Goal: Information Seeking & Learning: Learn about a topic

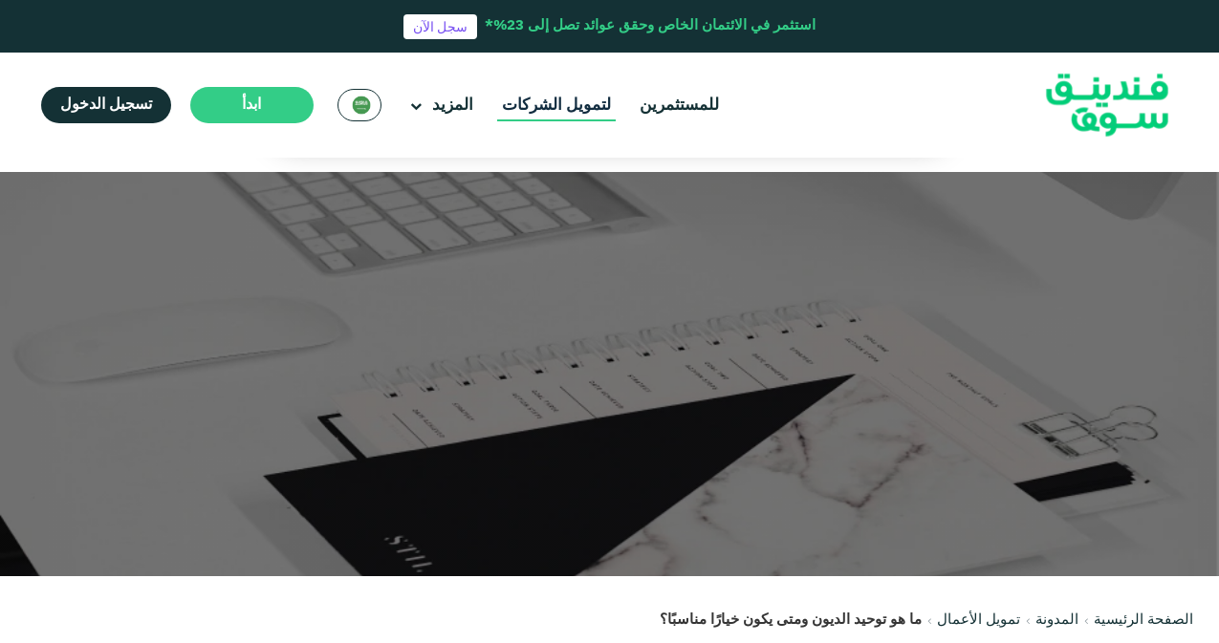
click at [527, 113] on link "لتمويل الشركات" at bounding box center [556, 106] width 119 height 32
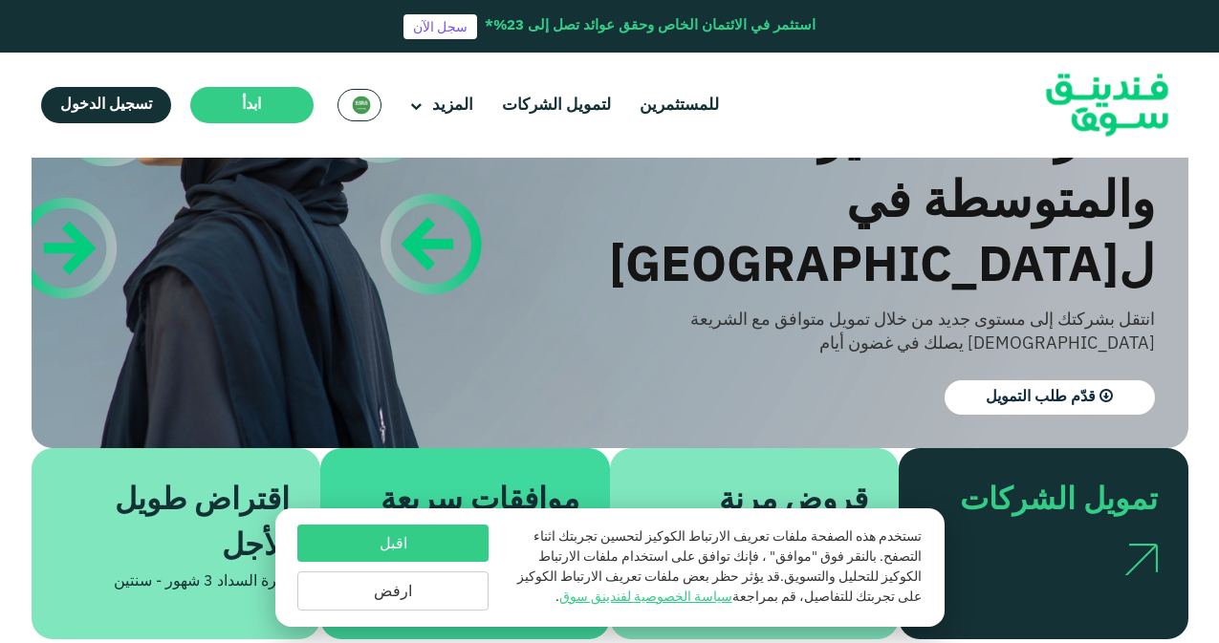
click at [420, 588] on button "ارفض" at bounding box center [392, 591] width 191 height 39
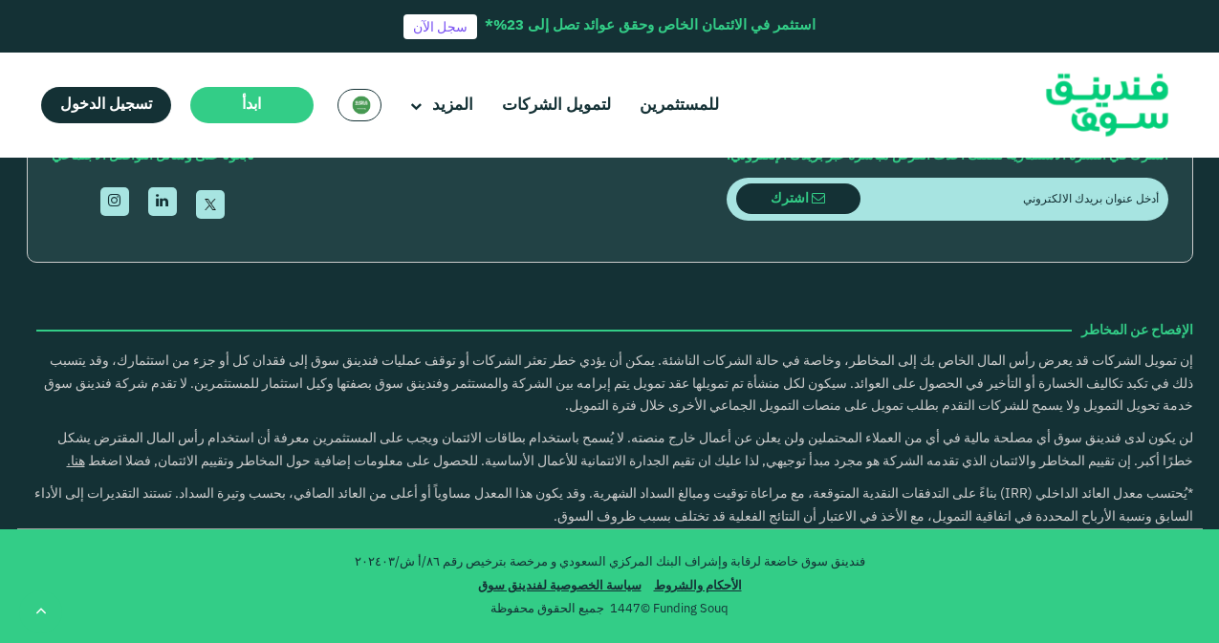
scroll to position [3442, 0]
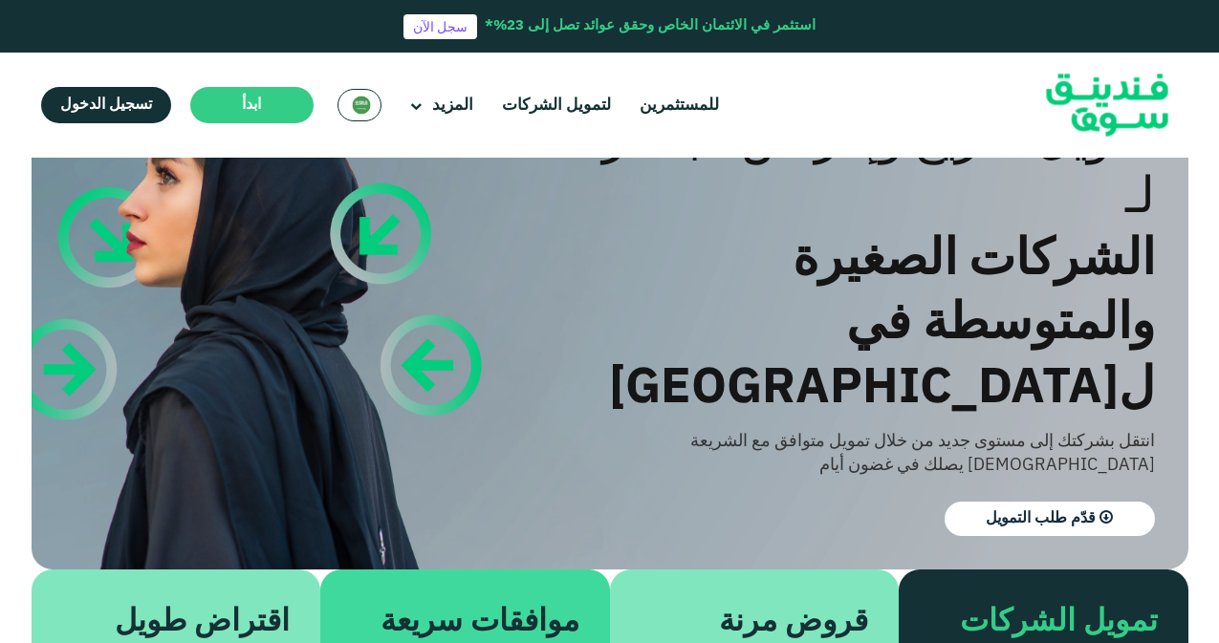
scroll to position [0, 0]
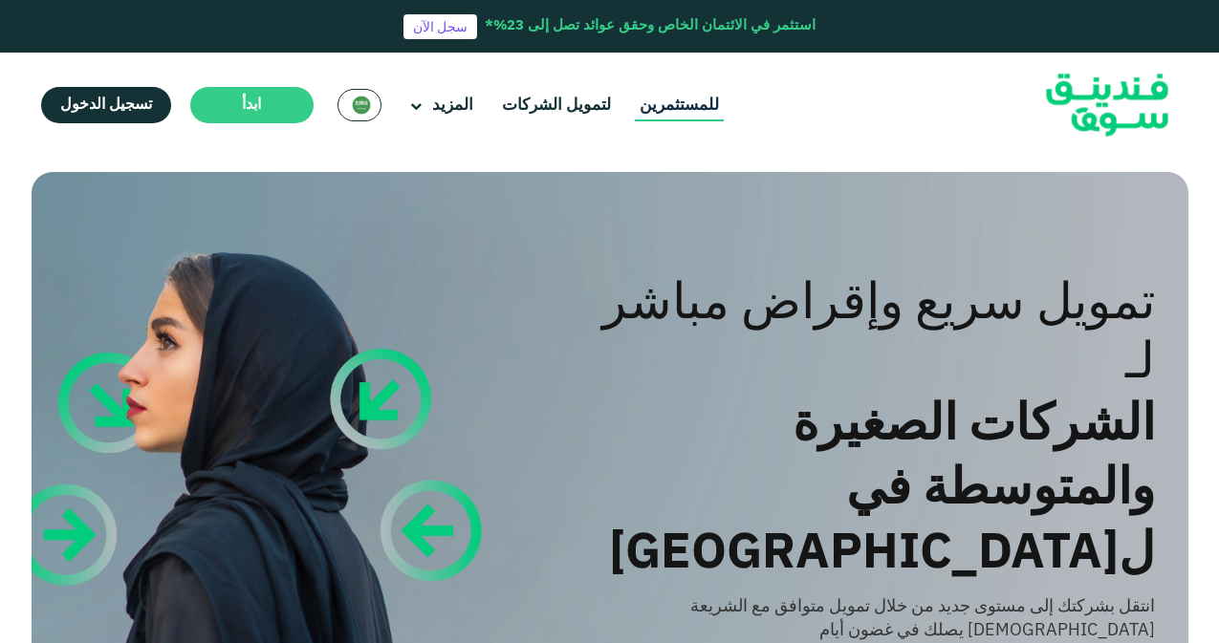
click at [645, 102] on link "للمستثمرين" at bounding box center [679, 106] width 89 height 32
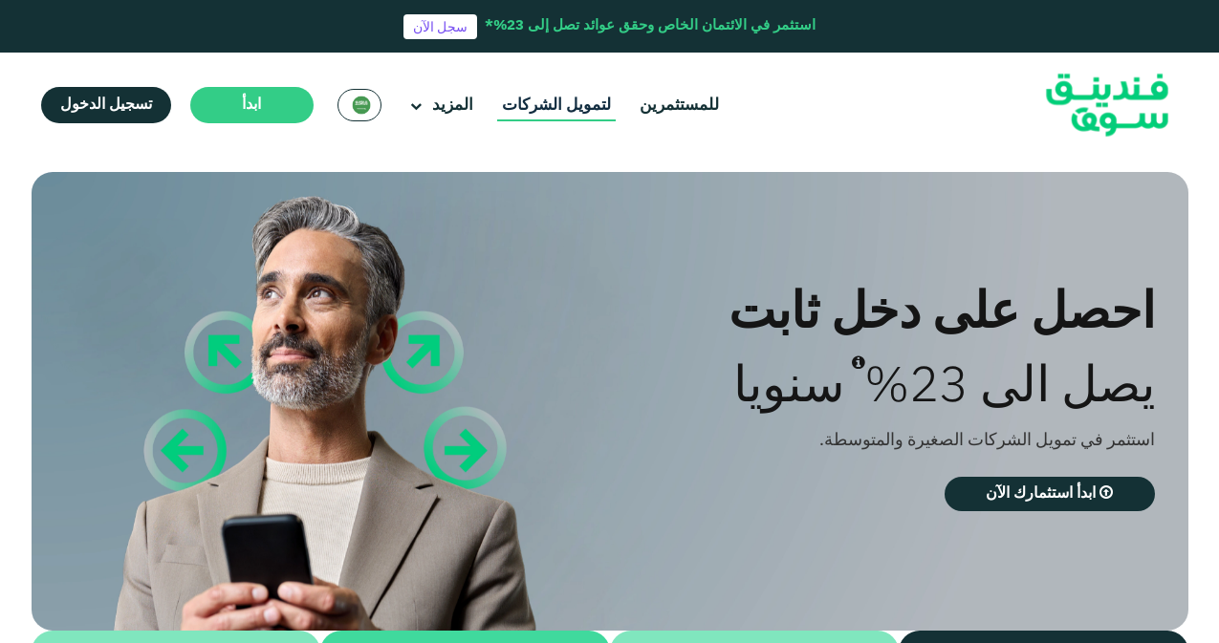
click at [565, 107] on link "لتمويل الشركات" at bounding box center [556, 106] width 119 height 32
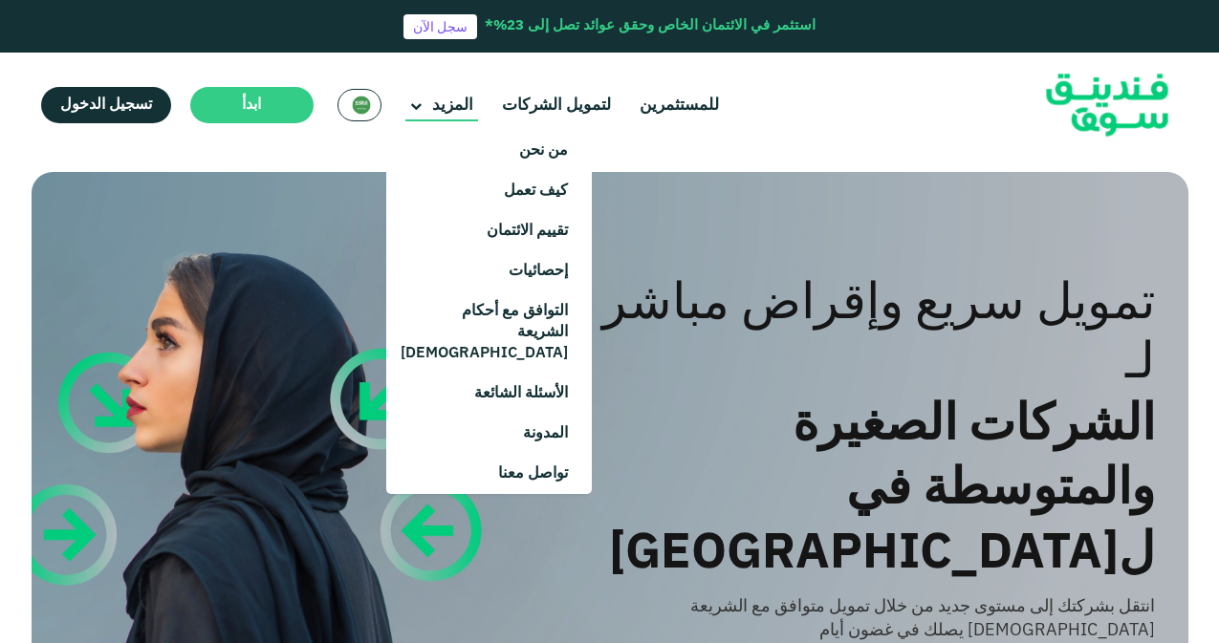
click at [453, 118] on main "المزيد" at bounding box center [441, 106] width 73 height 32
click at [513, 238] on link "تقييم الائتمان" at bounding box center [489, 231] width 206 height 40
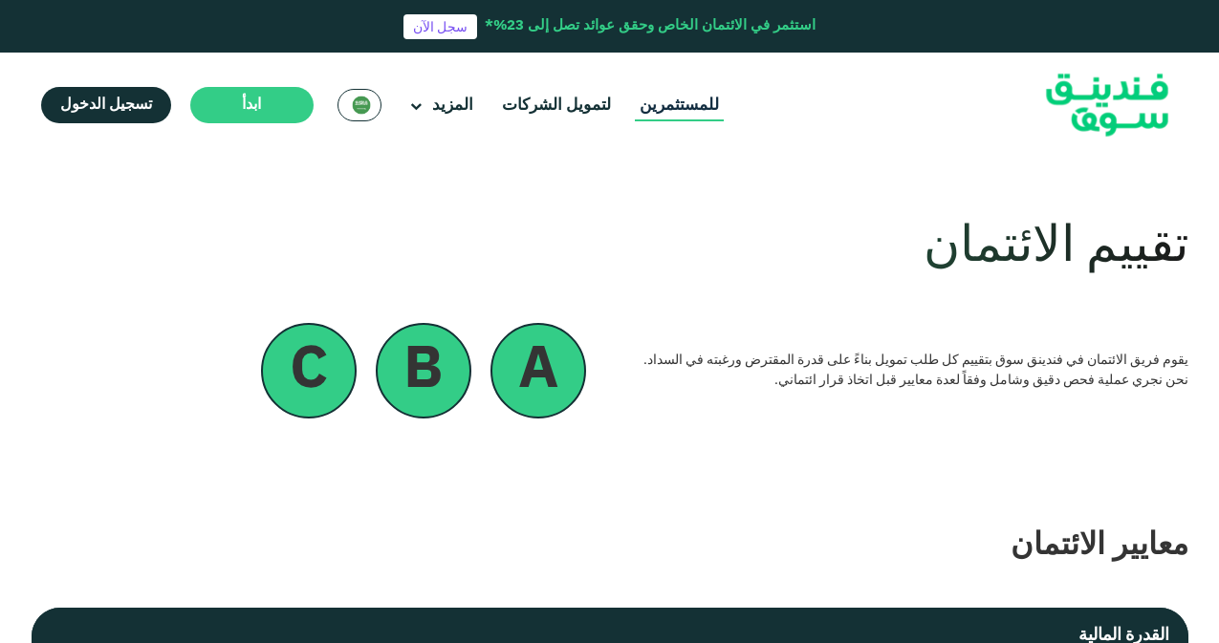
click at [647, 105] on link "للمستثمرين" at bounding box center [679, 106] width 89 height 32
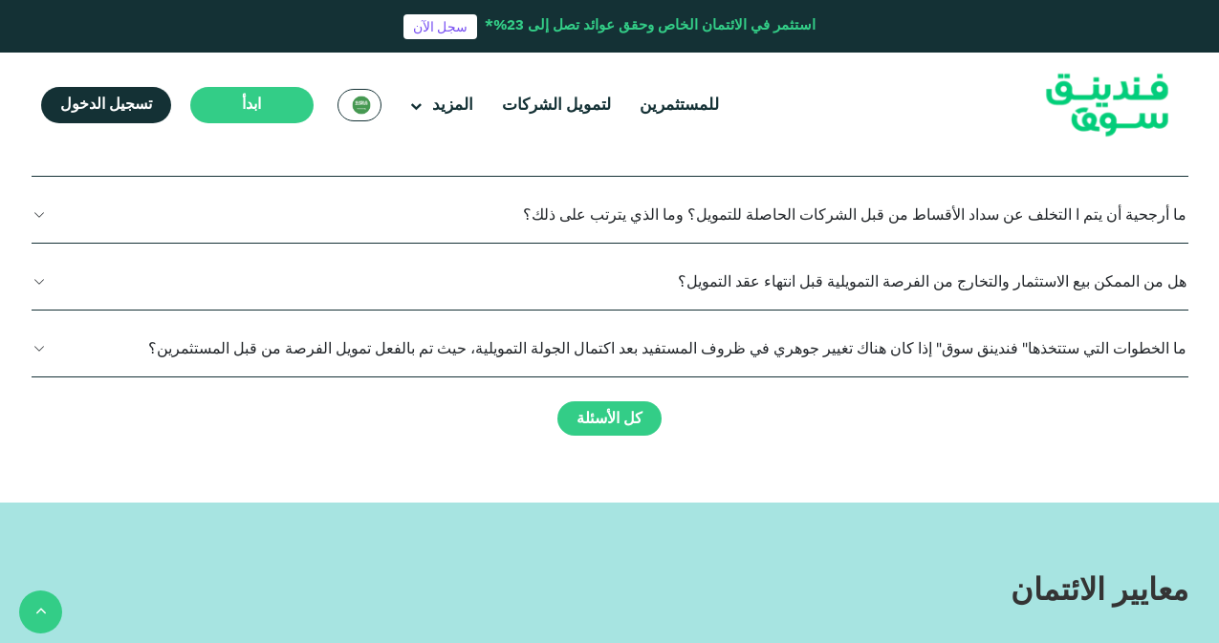
scroll to position [2199, 0]
